Goal: Book appointment/travel/reservation

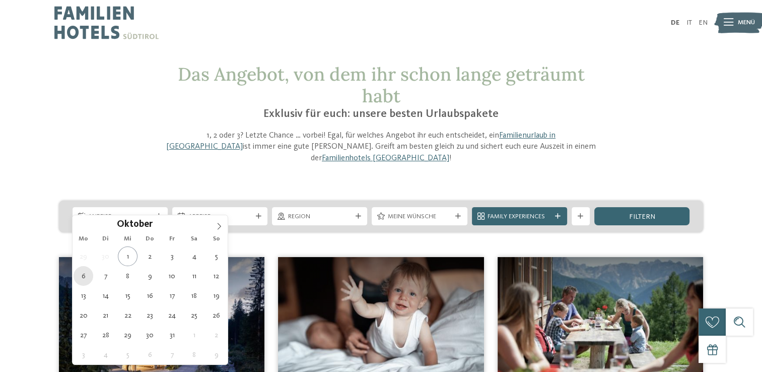
type div "[DATE]"
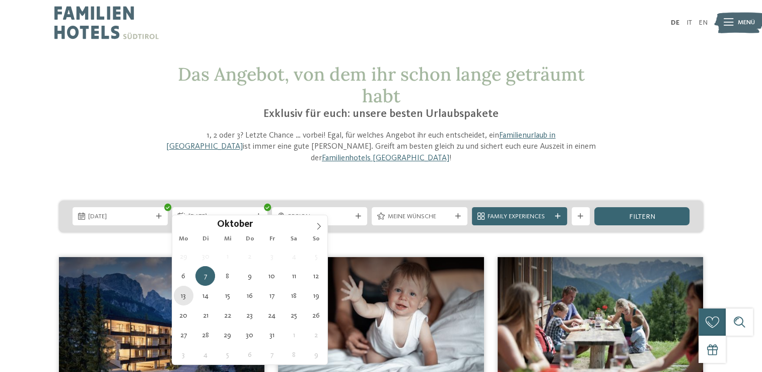
type div "[DATE]"
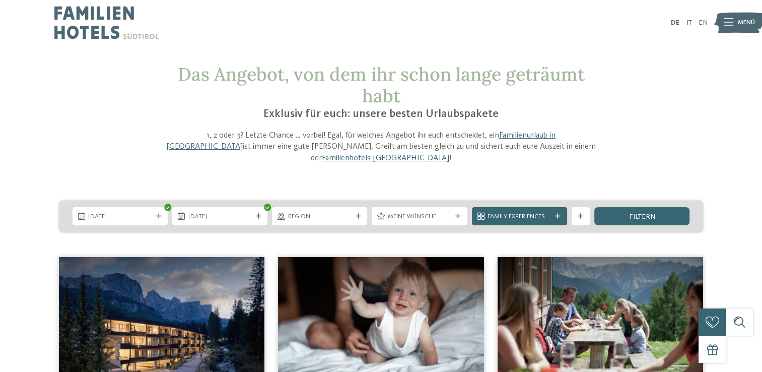
click at [234, 212] on span "[DATE]" at bounding box center [219, 216] width 63 height 9
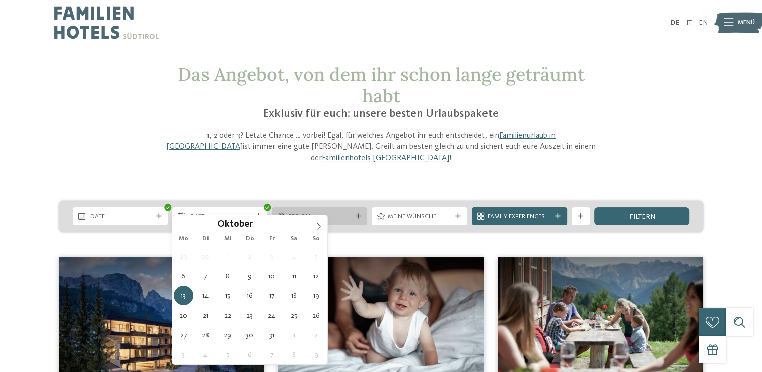
click at [317, 212] on span "Region" at bounding box center [319, 216] width 63 height 9
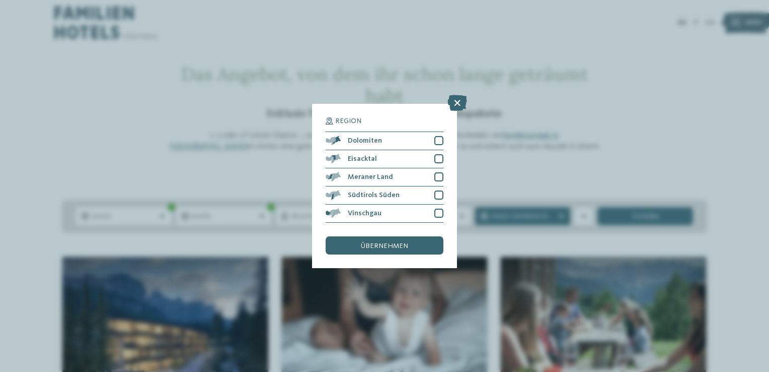
click at [463, 98] on icon at bounding box center [458, 103] width 20 height 16
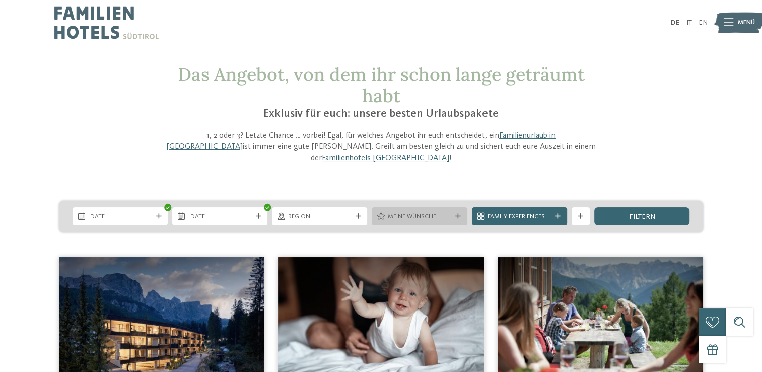
click at [431, 212] on span "Meine Wünsche" at bounding box center [419, 216] width 63 height 9
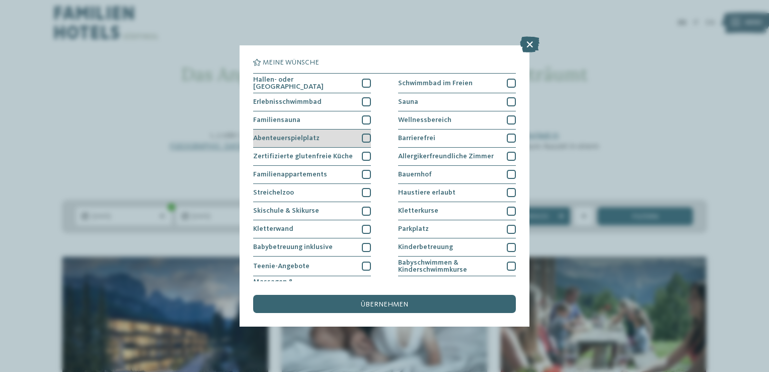
click at [330, 131] on div "Abenteuerspielplatz" at bounding box center [312, 138] width 118 height 18
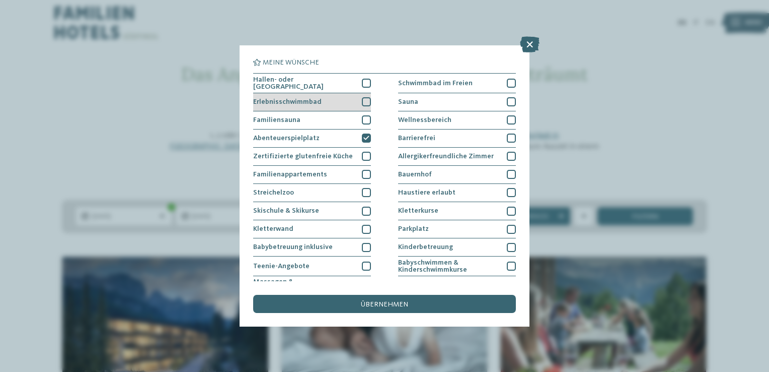
click at [335, 98] on div "Erlebnisschwimmbad" at bounding box center [312, 102] width 118 height 18
click at [363, 83] on div at bounding box center [366, 83] width 9 height 9
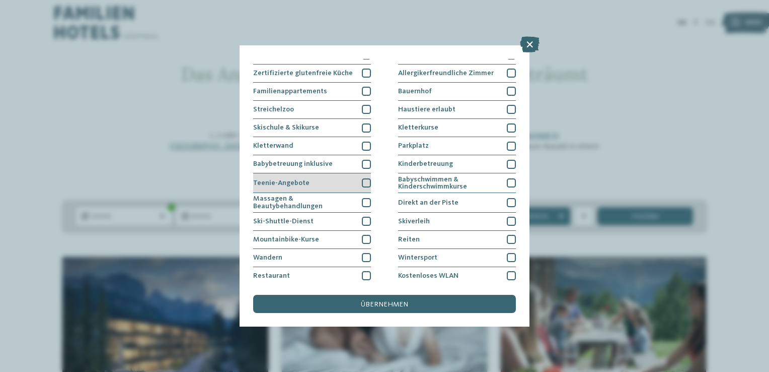
scroll to position [101, 0]
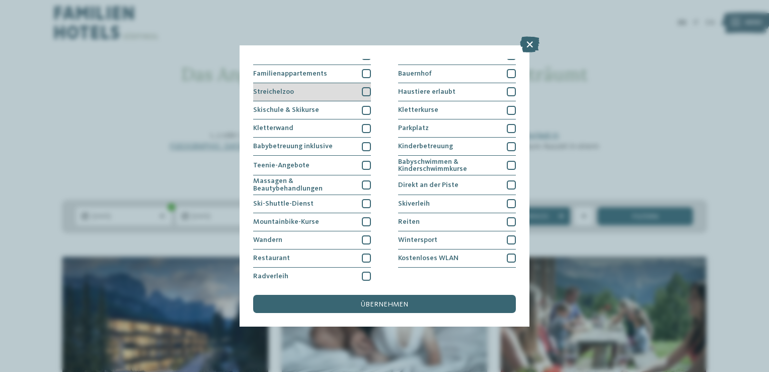
click at [321, 88] on div "Streichelzoo" at bounding box center [312, 92] width 118 height 18
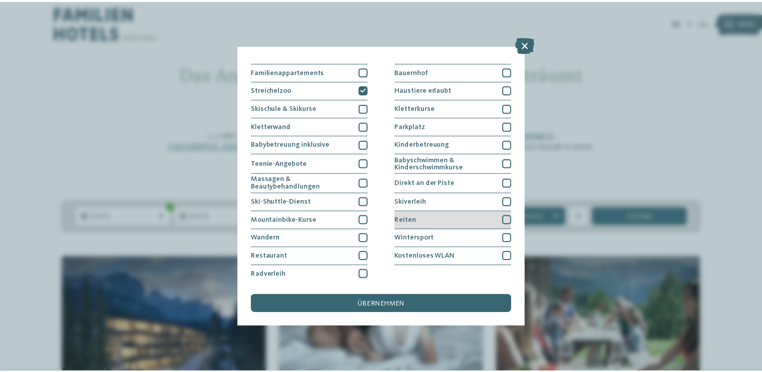
scroll to position [2, 0]
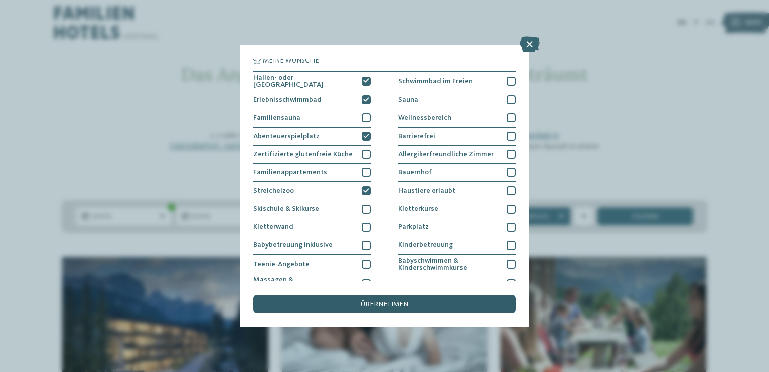
click at [418, 302] on div "übernehmen" at bounding box center [384, 304] width 263 height 18
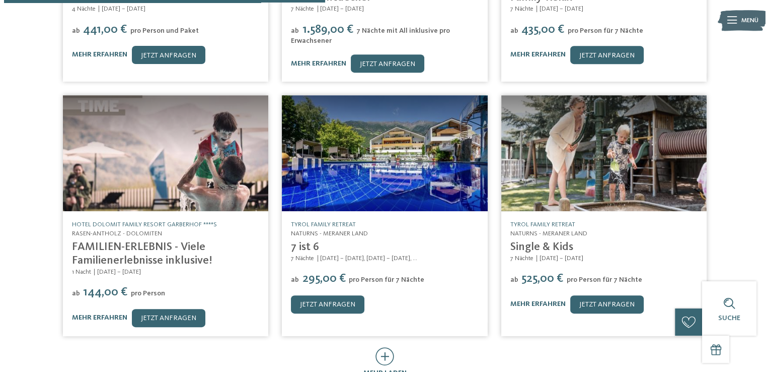
scroll to position [490, 0]
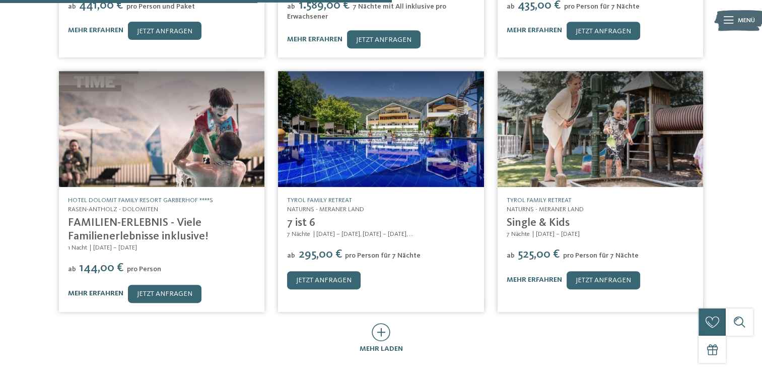
click at [104, 290] on link "mehr erfahren" at bounding box center [95, 293] width 55 height 7
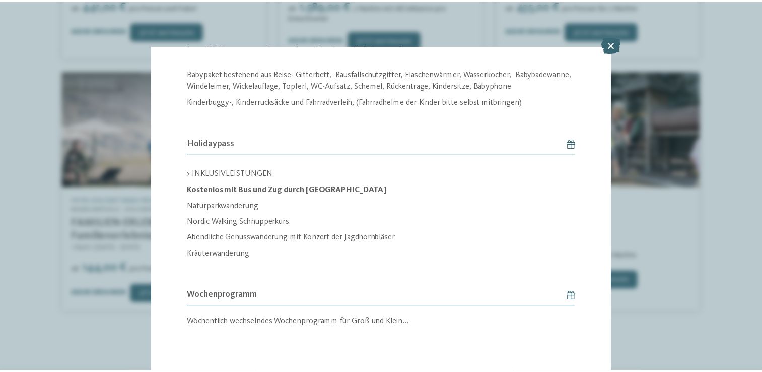
scroll to position [926, 0]
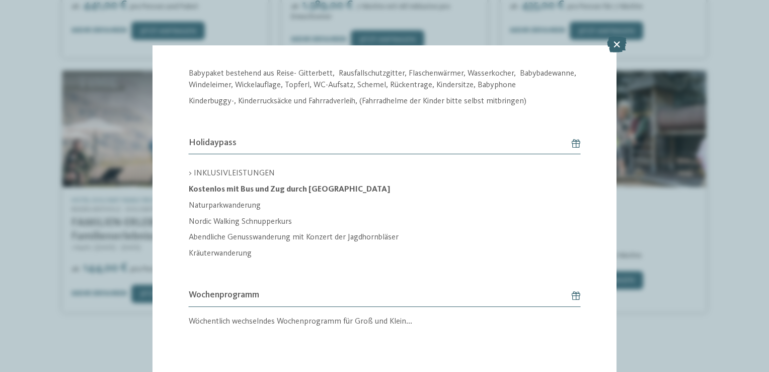
click at [114, 305] on div "Angebot slide 39 of 190 ab" at bounding box center [384, 186] width 769 height 372
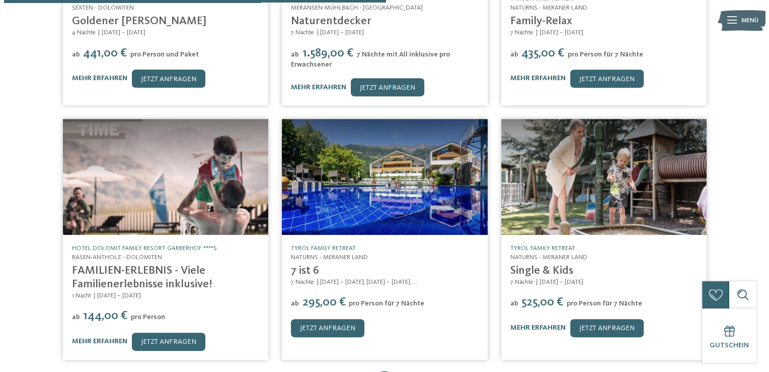
scroll to position [440, 0]
